Goal: Task Accomplishment & Management: Use online tool/utility

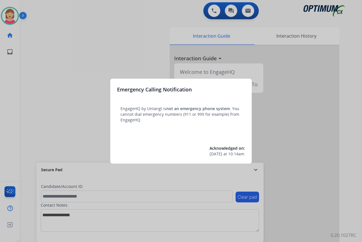
click at [51, 121] on div at bounding box center [181, 121] width 362 height 242
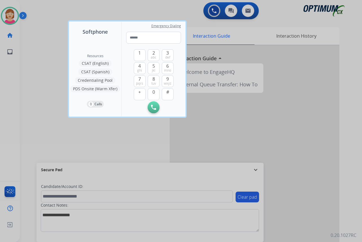
drag, startPoint x: 29, startPoint y: 128, endPoint x: 86, endPoint y: 141, distance: 58.9
click at [86, 141] on div at bounding box center [181, 121] width 362 height 242
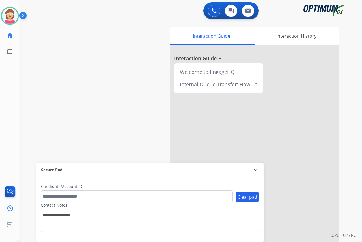
click at [65, 73] on div "swap_horiz Break voice bridge close_fullscreen Connect 3-Way Call merge_type Se…" at bounding box center [184, 138] width 329 height 236
click at [10, 82] on div "[PERSON_NAME] Available Edit Avatar Agent: [PERSON_NAME] Profile: OCX Training …" at bounding box center [10, 121] width 20 height 242
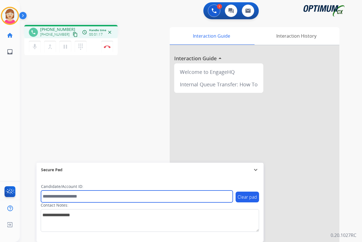
click at [54, 197] on input "text" at bounding box center [137, 196] width 192 height 12
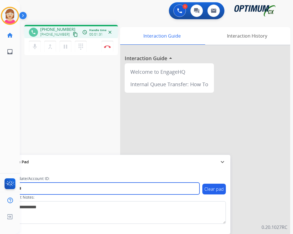
type input "*******"
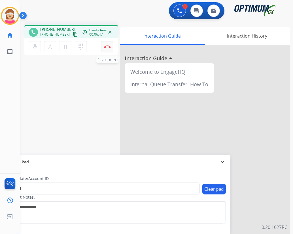
click at [106, 46] on img at bounding box center [107, 46] width 7 height 3
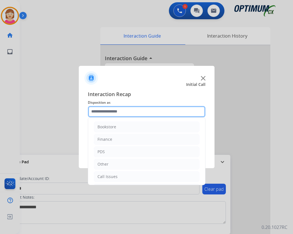
click at [100, 112] on input "text" at bounding box center [146, 111] width 117 height 11
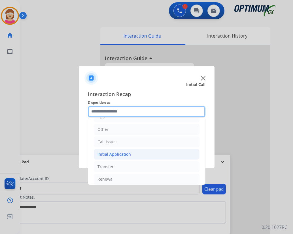
scroll to position [38, 0]
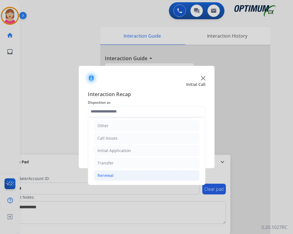
click at [105, 175] on div "Renewal" at bounding box center [105, 176] width 16 height 6
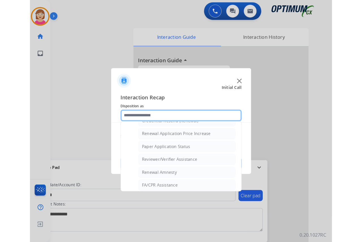
scroll to position [162, 0]
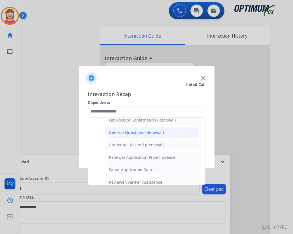
click at [128, 132] on div "General Questions (Renewal)" at bounding box center [136, 133] width 55 height 6
type input "**********"
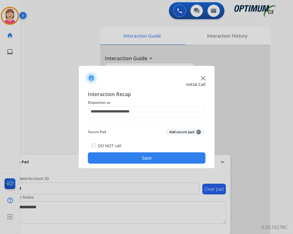
click at [197, 132] on span "+" at bounding box center [198, 132] width 5 height 5
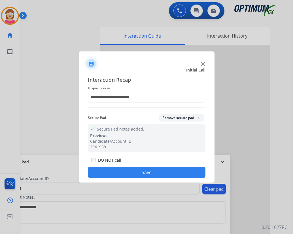
click at [131, 171] on button "Save" at bounding box center [146, 172] width 117 height 11
